Goal: Find specific page/section: Find specific page/section

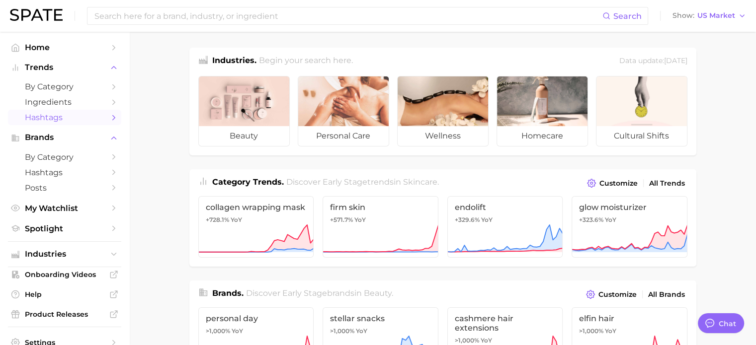
click at [68, 120] on span "Hashtags" at bounding box center [65, 117] width 80 height 9
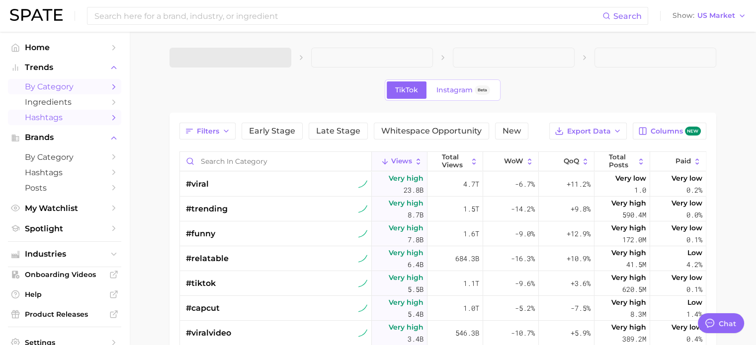
type textarea "x"
click at [74, 88] on span "by Category" at bounding box center [65, 86] width 80 height 9
